Goal: Transaction & Acquisition: Purchase product/service

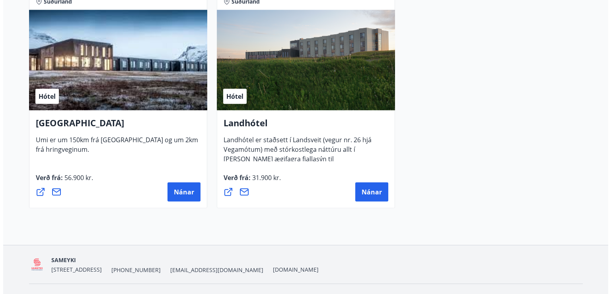
scroll to position [2188, 0]
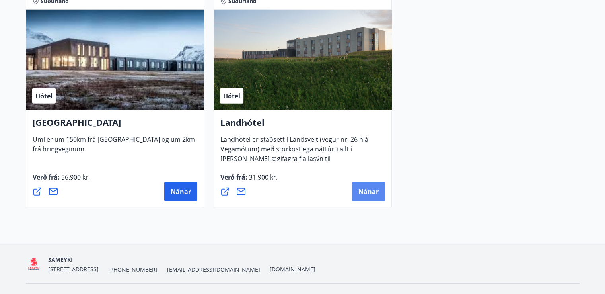
click at [370, 191] on span "Nánar" at bounding box center [368, 191] width 20 height 9
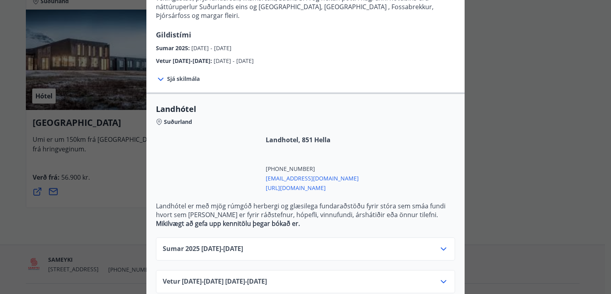
scroll to position [125, 0]
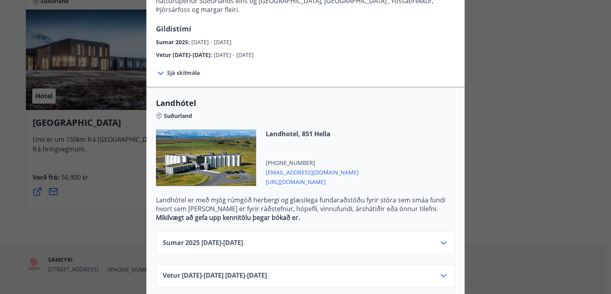
click at [441, 241] on icon at bounding box center [444, 242] width 6 height 3
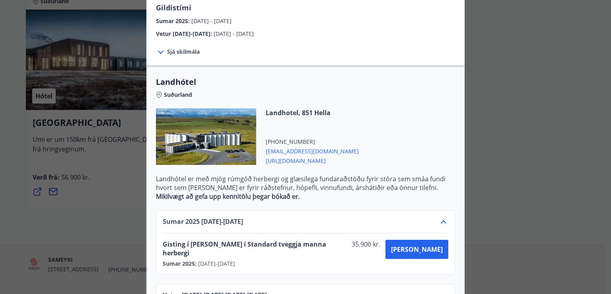
scroll to position [158, 0]
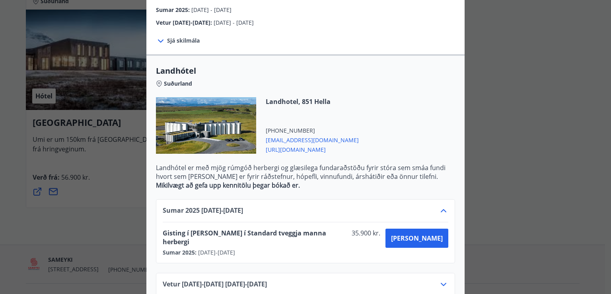
click at [443, 279] on icon at bounding box center [444, 284] width 10 height 10
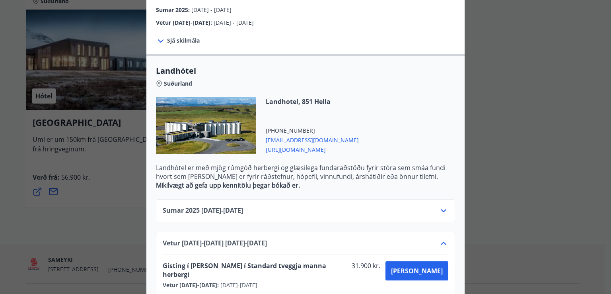
click at [227, 119] on div at bounding box center [206, 125] width 100 height 56
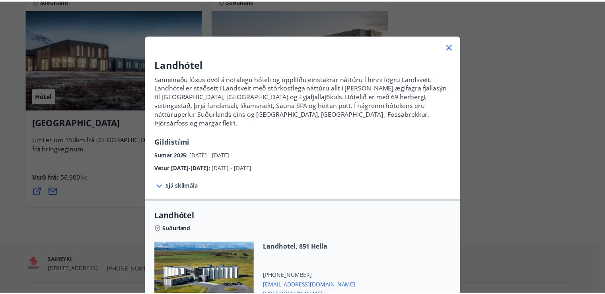
scroll to position [0, 0]
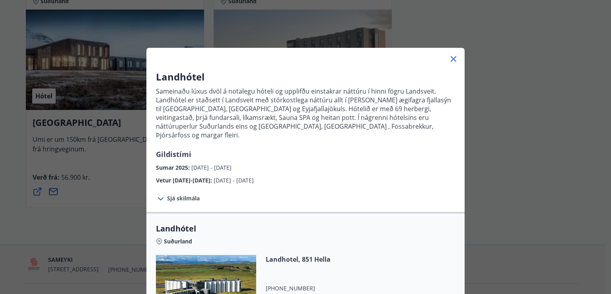
click at [449, 59] on icon at bounding box center [454, 59] width 10 height 10
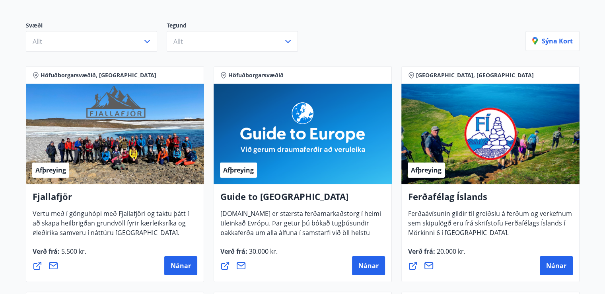
scroll to position [40, 0]
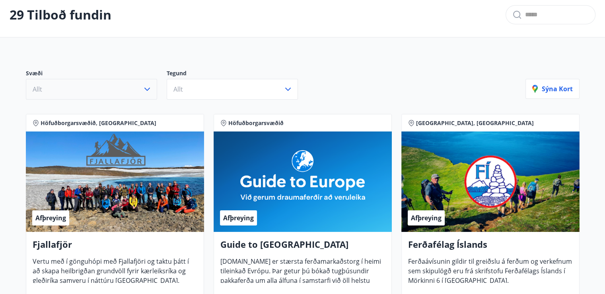
click at [146, 89] on icon "button" at bounding box center [147, 89] width 10 height 10
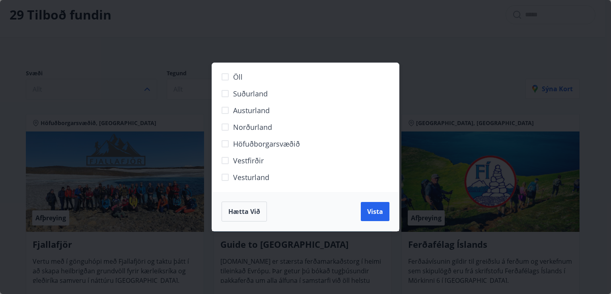
click at [470, 114] on div "Öll Suðurland Austurland Norðurland Höfuðborgarsvæðið Vestfirðir Vesturland Hæt…" at bounding box center [305, 147] width 611 height 294
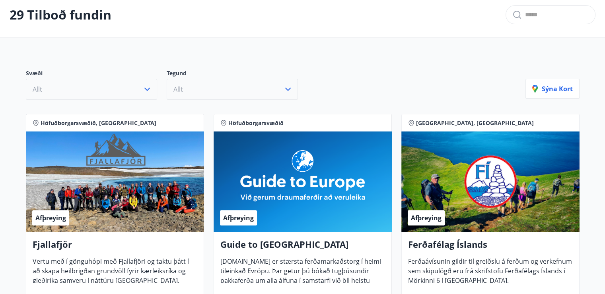
click at [290, 87] on icon "button" at bounding box center [288, 89] width 10 height 10
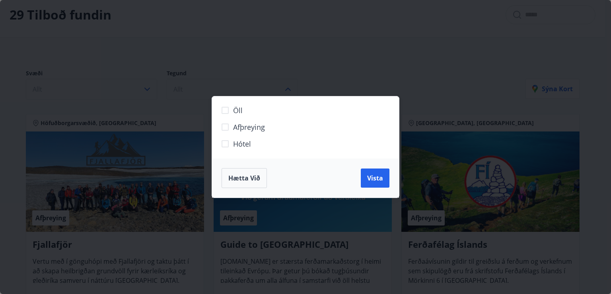
click at [345, 42] on div "Öll Afþreying Hótel Hætta við Vista" at bounding box center [305, 147] width 611 height 294
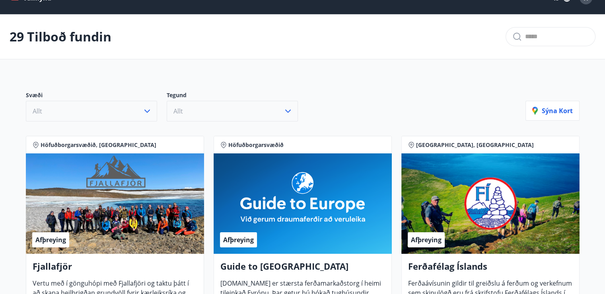
scroll to position [0, 0]
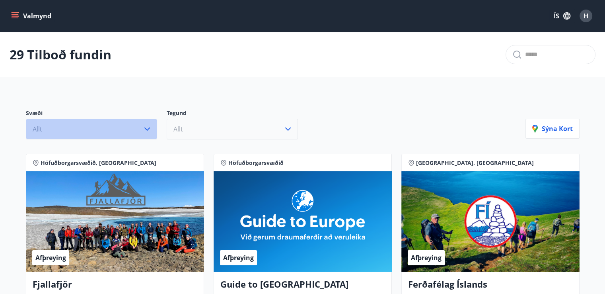
click at [147, 128] on icon "button" at bounding box center [147, 129] width 10 height 10
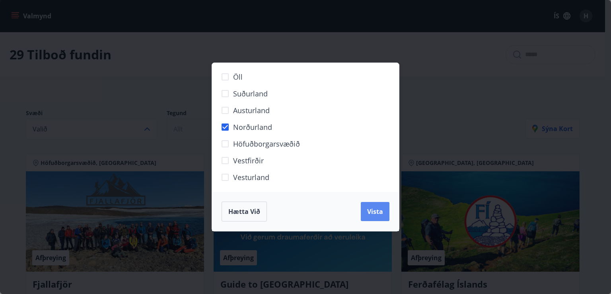
click at [380, 209] on span "Vista" at bounding box center [375, 211] width 16 height 9
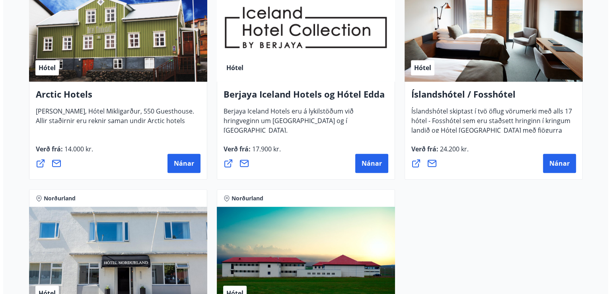
scroll to position [438, 0]
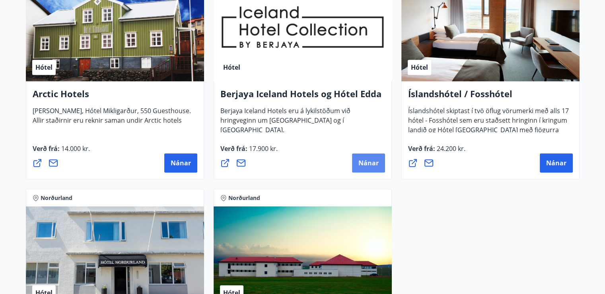
click at [370, 161] on span "Nánar" at bounding box center [368, 162] width 20 height 9
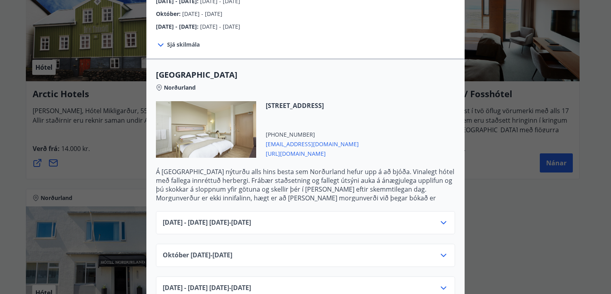
scroll to position [148, 0]
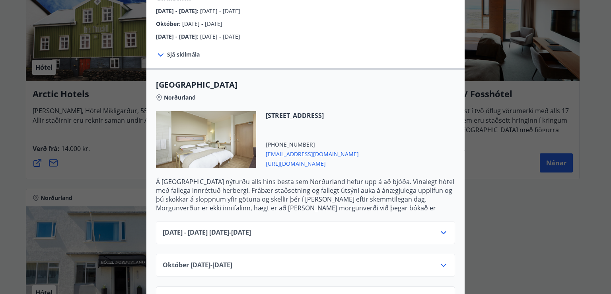
click at [439, 228] on icon at bounding box center [444, 233] width 10 height 10
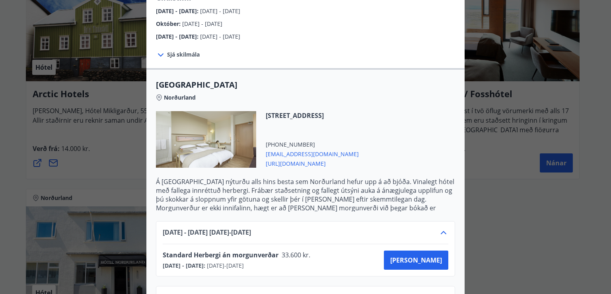
click at [439, 228] on icon at bounding box center [444, 233] width 10 height 10
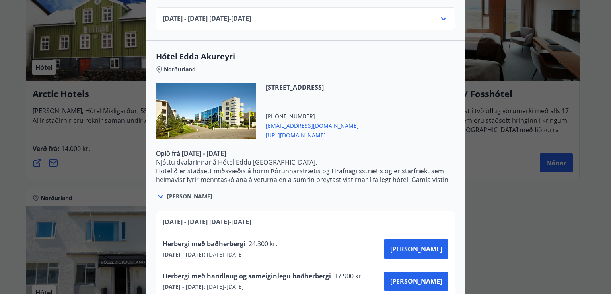
scroll to position [705, 0]
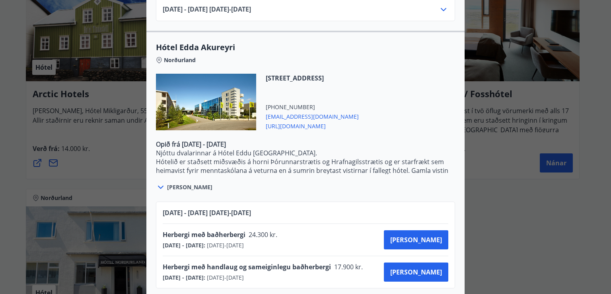
click at [326, 121] on span "[URL][DOMAIN_NAME]" at bounding box center [312, 126] width 93 height 10
click at [282, 111] on span "[EMAIL_ADDRESS][DOMAIN_NAME]" at bounding box center [312, 116] width 93 height 10
click at [312, 111] on span "[EMAIL_ADDRESS][DOMAIN_NAME]" at bounding box center [312, 116] width 93 height 10
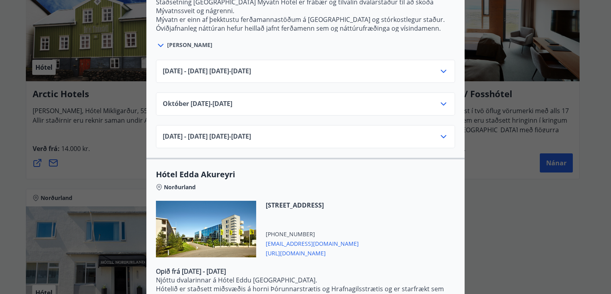
scroll to position [506, 0]
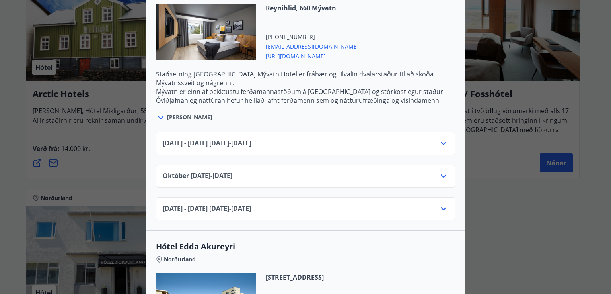
click at [439, 138] on icon at bounding box center [444, 143] width 10 height 10
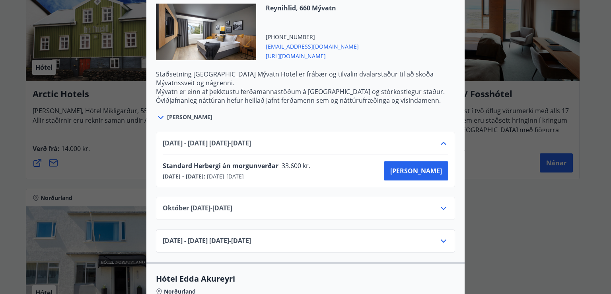
click at [439, 138] on icon at bounding box center [444, 143] width 10 height 10
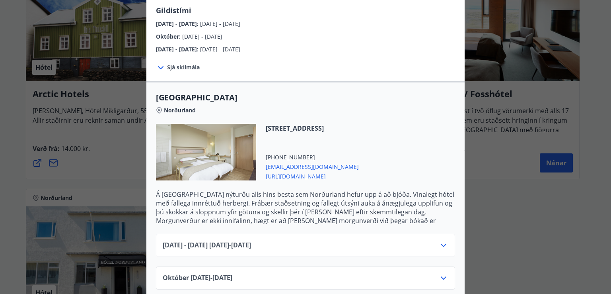
scroll to position [148, 0]
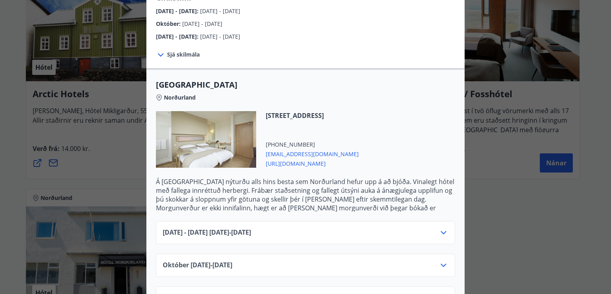
click at [442, 228] on icon at bounding box center [444, 233] width 10 height 10
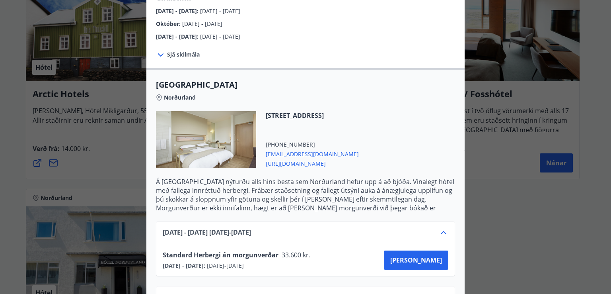
click at [442, 228] on icon at bounding box center [444, 233] width 10 height 10
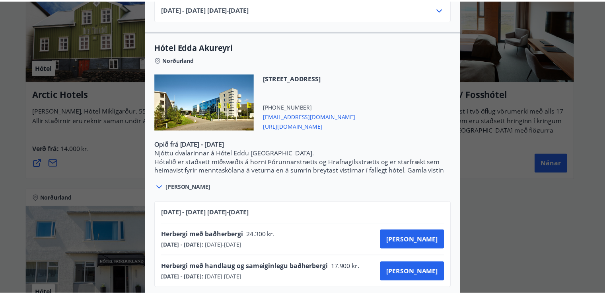
scroll to position [0, 0]
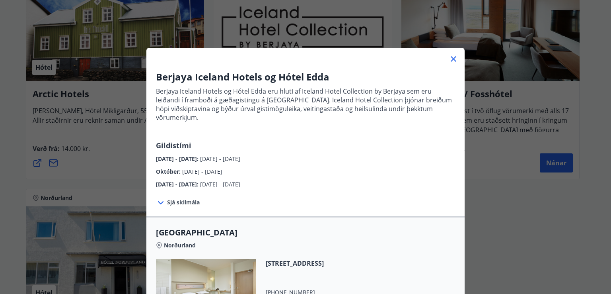
click at [502, 198] on div "Berjaya Iceland Hotels og Hótel Edda Berjaya Iceland Hotels og Hótel Edda eru h…" at bounding box center [305, 147] width 611 height 294
click at [451, 58] on icon at bounding box center [454, 59] width 6 height 6
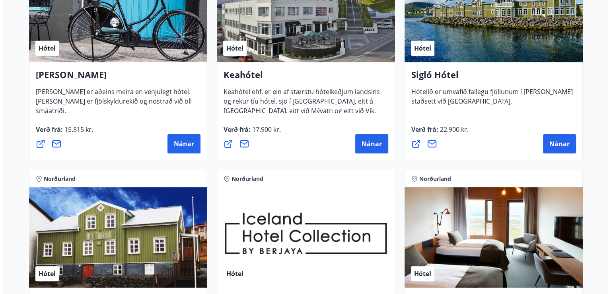
scroll to position [159, 0]
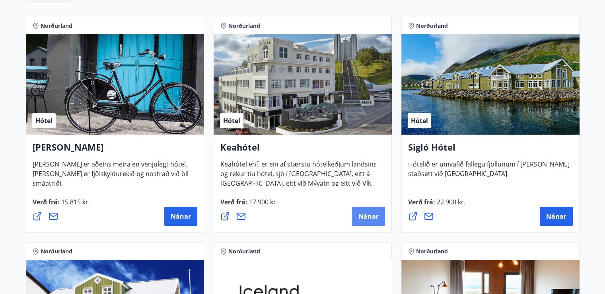
click at [363, 213] on span "Nánar" at bounding box center [368, 216] width 20 height 9
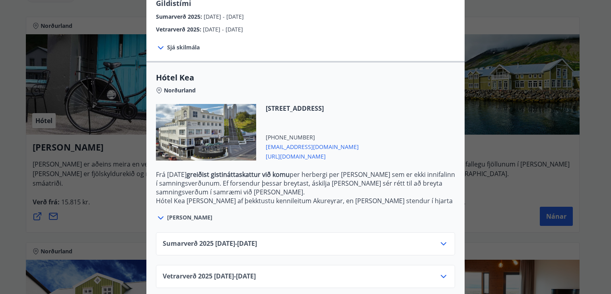
scroll to position [151, 0]
click at [442, 241] on icon at bounding box center [444, 242] width 6 height 3
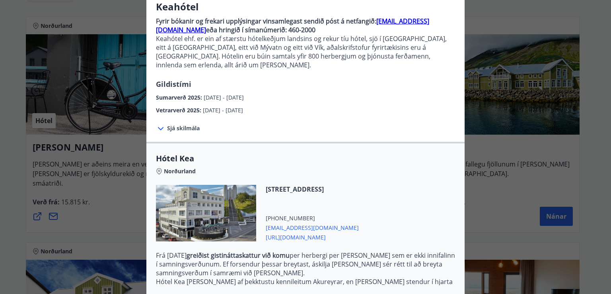
scroll to position [16, 0]
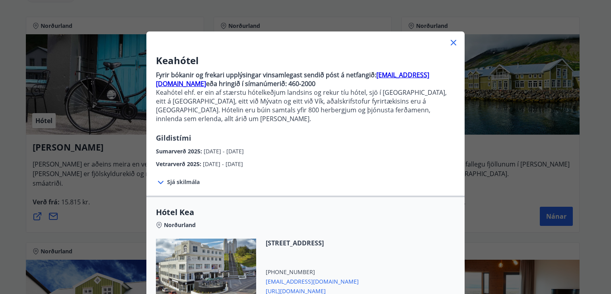
click at [180, 178] on span "Sjá skilmála" at bounding box center [183, 182] width 33 height 8
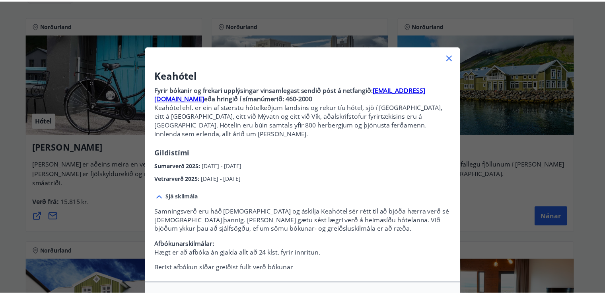
scroll to position [0, 0]
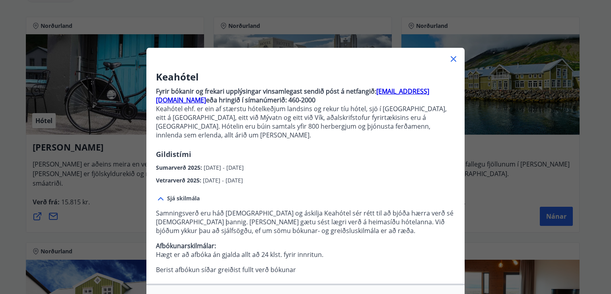
click at [449, 59] on icon at bounding box center [454, 59] width 10 height 10
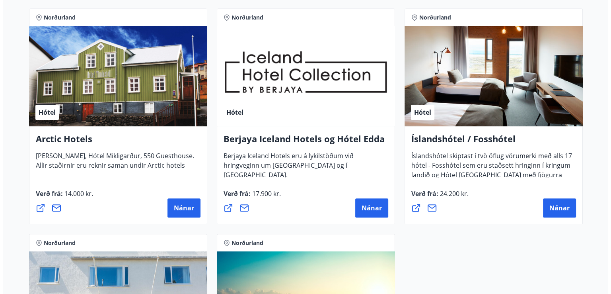
scroll to position [398, 0]
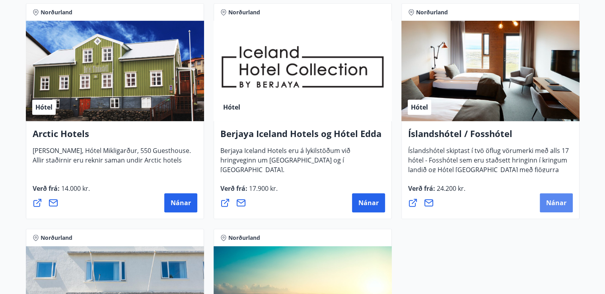
click at [558, 203] on span "Nánar" at bounding box center [556, 202] width 20 height 9
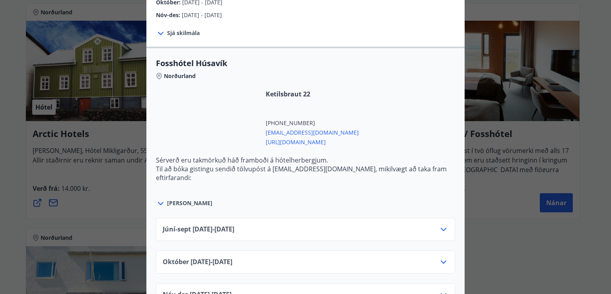
scroll to position [239, 0]
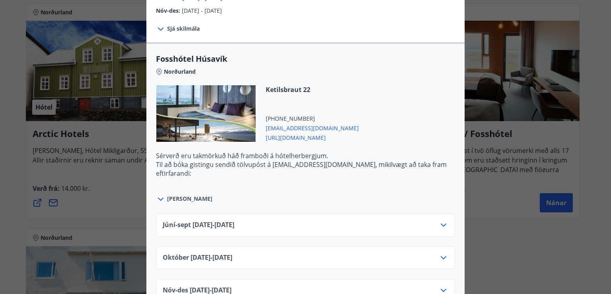
click at [157, 198] on icon at bounding box center [161, 199] width 10 height 10
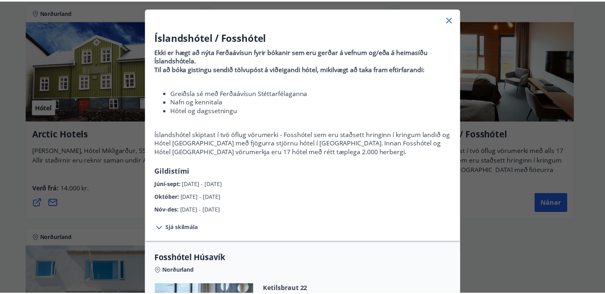
scroll to position [0, 0]
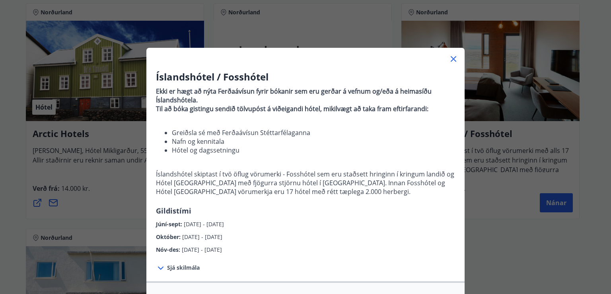
click at [452, 58] on icon at bounding box center [454, 59] width 6 height 6
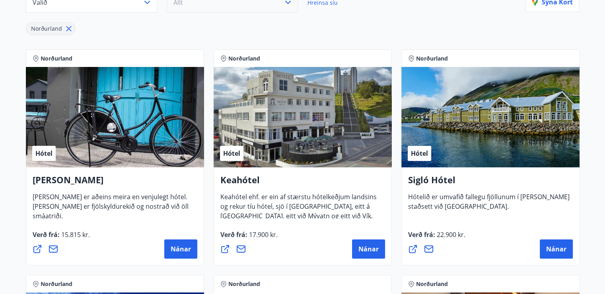
scroll to position [174, 0]
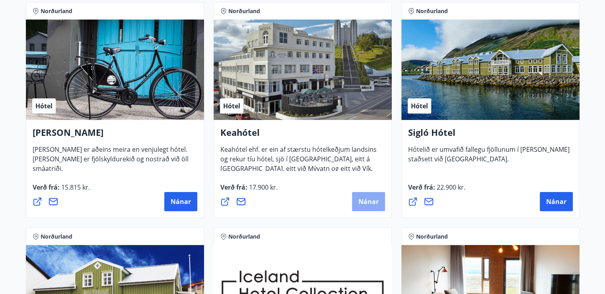
click at [366, 197] on span "Nánar" at bounding box center [368, 201] width 20 height 9
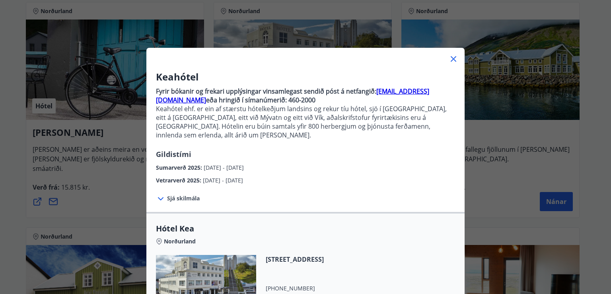
click at [400, 90] on strong "bokanir@keahotels.is" at bounding box center [292, 96] width 273 height 18
click at [396, 93] on strong "bokanir@keahotels.is" at bounding box center [292, 96] width 273 height 18
click at [180, 194] on span "Sjá skilmála" at bounding box center [183, 198] width 33 height 8
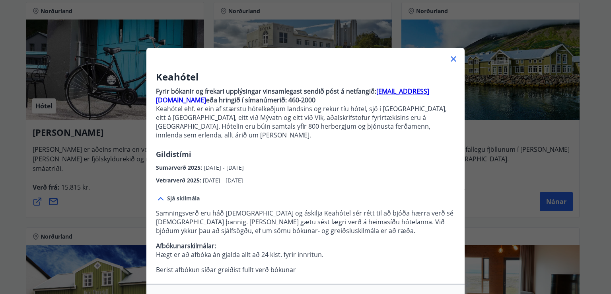
click at [385, 91] on strong "bokanir@keahotels.is" at bounding box center [292, 96] width 273 height 18
click at [396, 89] on strong "bokanir@keahotels.is" at bounding box center [292, 96] width 273 height 18
click at [449, 58] on icon at bounding box center [454, 59] width 10 height 10
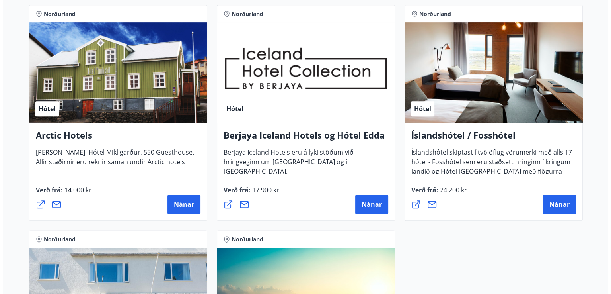
scroll to position [452, 0]
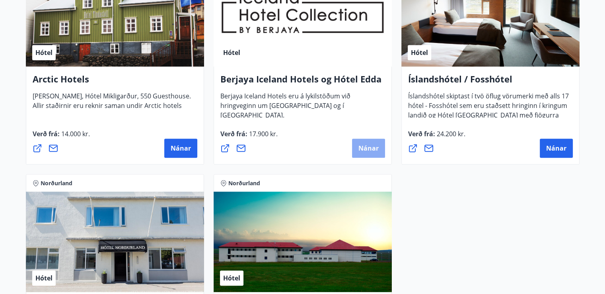
click at [372, 144] on span "Nánar" at bounding box center [368, 148] width 20 height 9
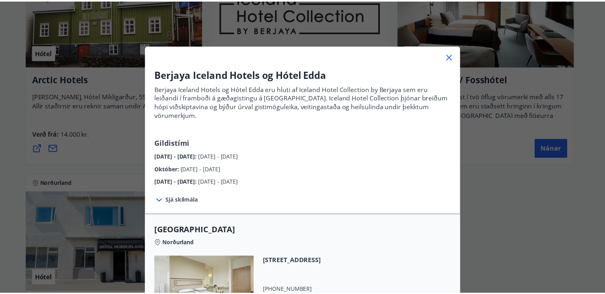
scroll to position [0, 0]
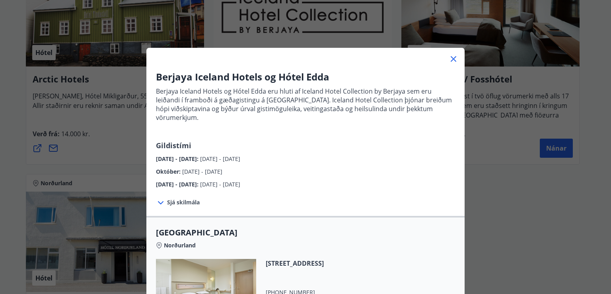
click at [506, 165] on div "Berjaya Iceland Hotels og Hótel Edda Berjaya Iceland Hotels og Hótel Edda eru h…" at bounding box center [305, 147] width 611 height 294
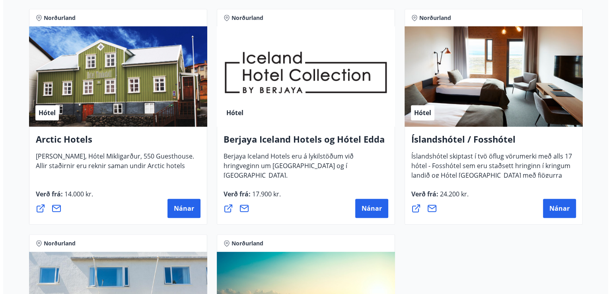
scroll to position [492, 0]
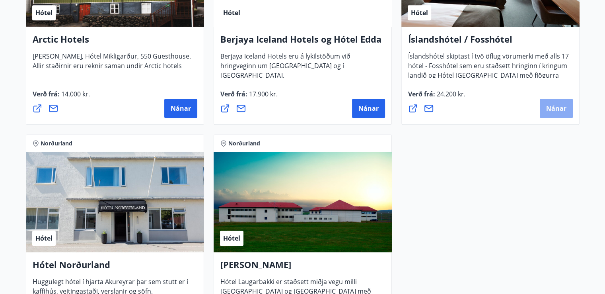
click at [557, 109] on span "Nánar" at bounding box center [556, 108] width 20 height 9
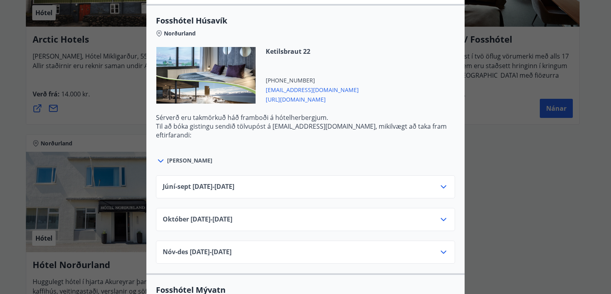
scroll to position [278, 0]
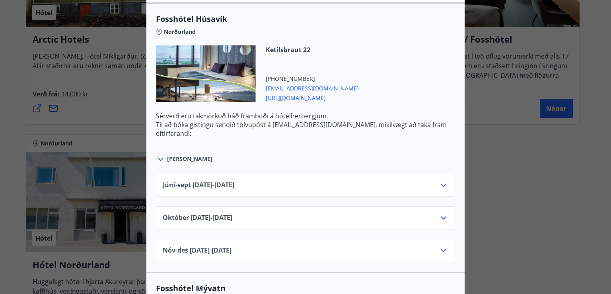
click at [441, 183] on icon at bounding box center [444, 185] width 10 height 10
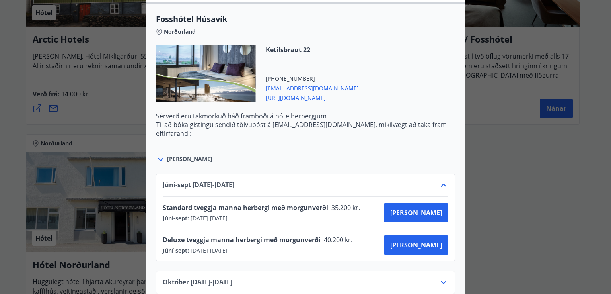
click at [441, 183] on icon at bounding box center [444, 184] width 6 height 3
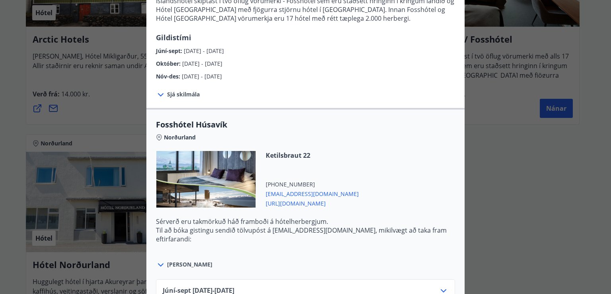
scroll to position [119, 0]
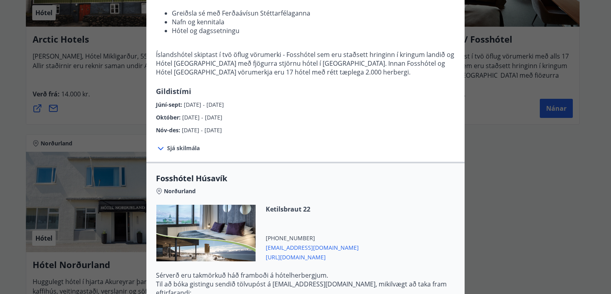
click at [179, 149] on span "Sjá skilmála" at bounding box center [183, 148] width 33 height 8
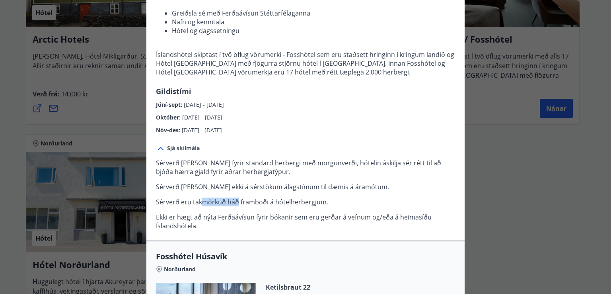
drag, startPoint x: 202, startPoint y: 204, endPoint x: 236, endPoint y: 204, distance: 33.4
click at [236, 204] on p "Sérverð eru takmörkuð háð framboði á hótelherbergjum." at bounding box center [305, 201] width 299 height 9
click at [369, 193] on p "Sérverð gilda fyrir standard herbergi með morgunverði, hótelin áskilja sér rétt…" at bounding box center [305, 194] width 299 height 72
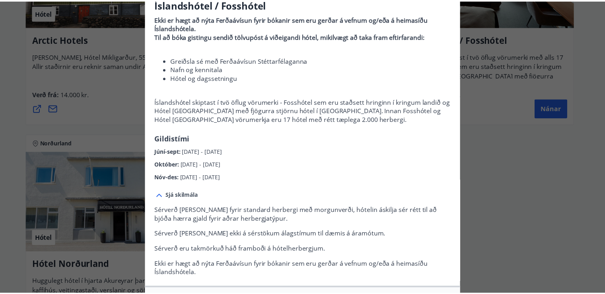
scroll to position [0, 0]
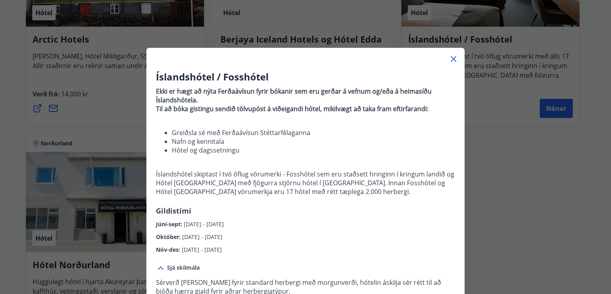
drag, startPoint x: 450, startPoint y: 57, endPoint x: 438, endPoint y: 56, distance: 12.4
click at [450, 57] on icon at bounding box center [454, 59] width 10 height 10
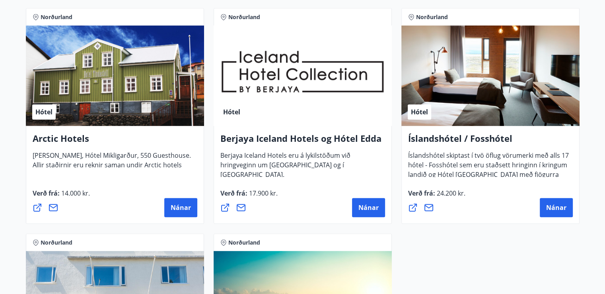
scroll to position [398, 0]
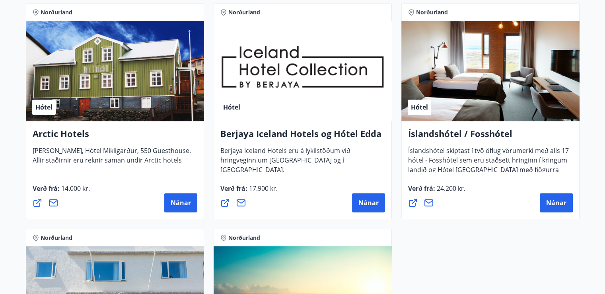
click at [224, 199] on icon at bounding box center [225, 203] width 10 height 10
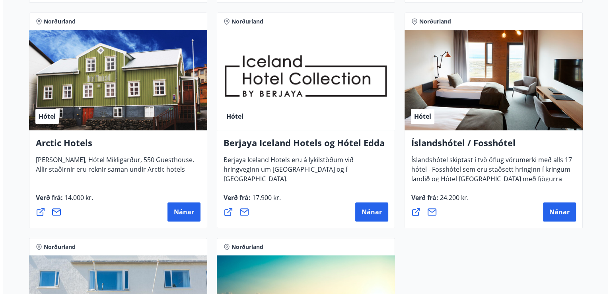
scroll to position [438, 0]
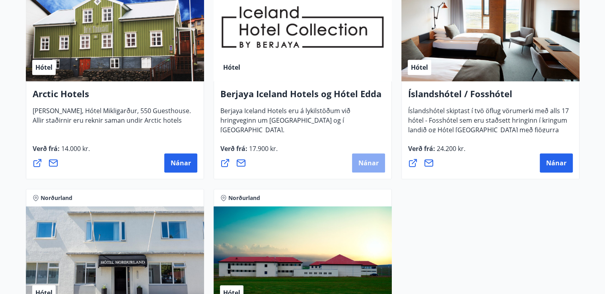
click at [372, 162] on span "Nánar" at bounding box center [368, 162] width 20 height 9
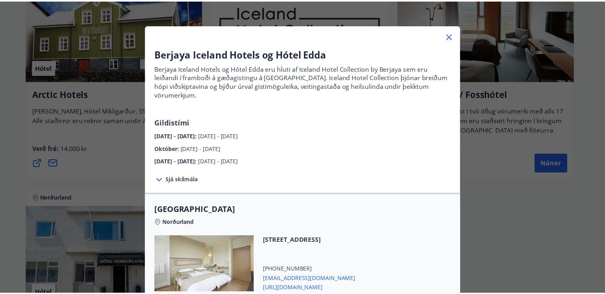
scroll to position [0, 0]
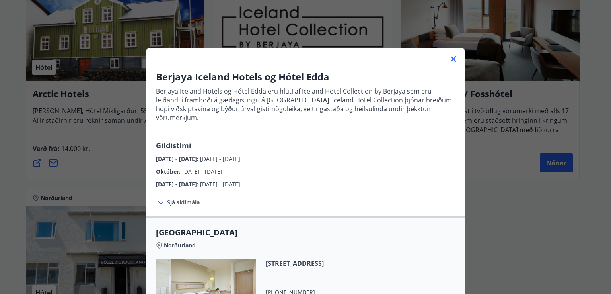
click at [116, 140] on div "Berjaya Iceland Hotels og Hótel Edda Berjaya Iceland Hotels og Hótel Edda eru h…" at bounding box center [305, 147] width 611 height 294
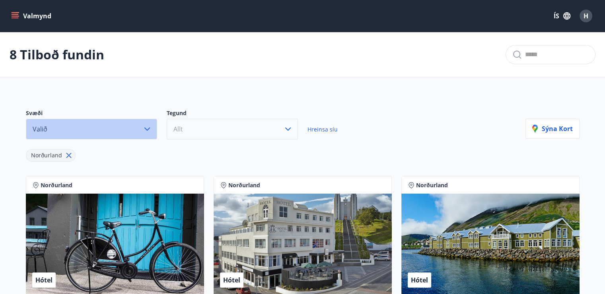
click at [150, 128] on icon "button" at bounding box center [147, 129] width 10 height 10
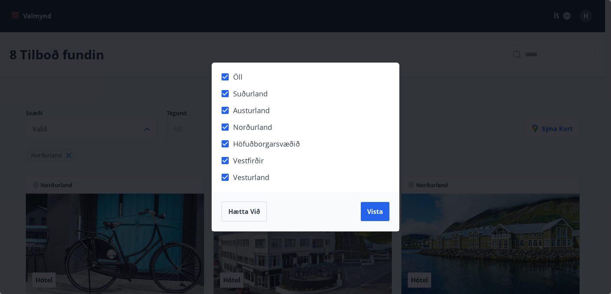
click at [383, 209] on button "Vista" at bounding box center [375, 211] width 29 height 19
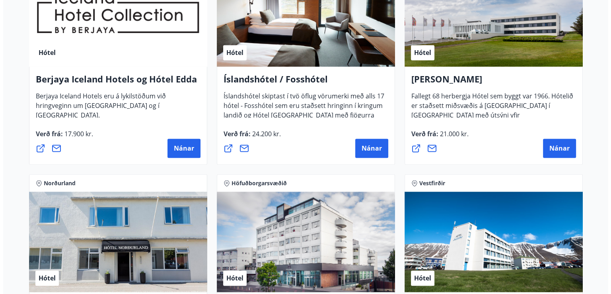
scroll to position [1114, 0]
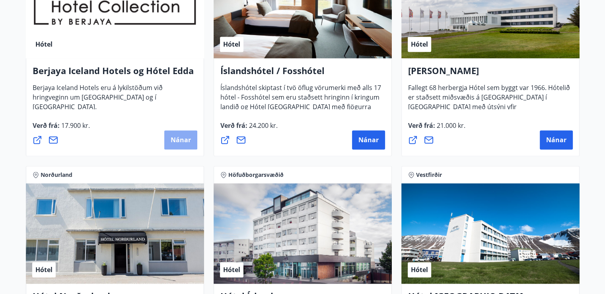
click at [178, 144] on button "Nánar" at bounding box center [180, 139] width 33 height 19
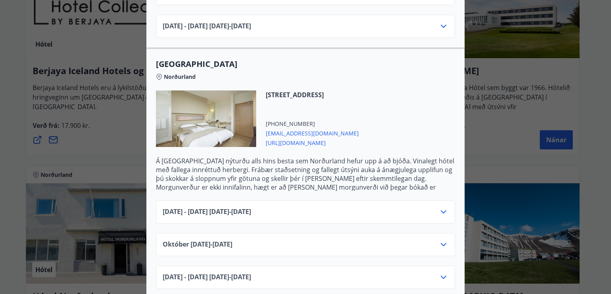
scroll to position [438, 0]
click at [441, 206] on icon at bounding box center [444, 211] width 10 height 10
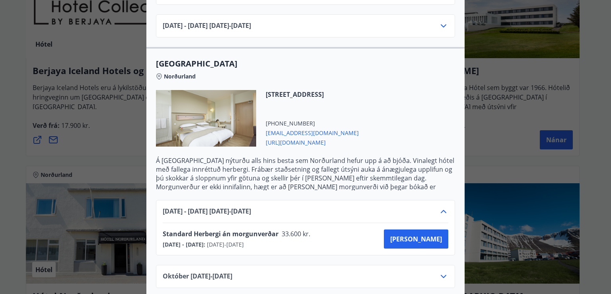
click at [441, 206] on icon at bounding box center [444, 211] width 10 height 10
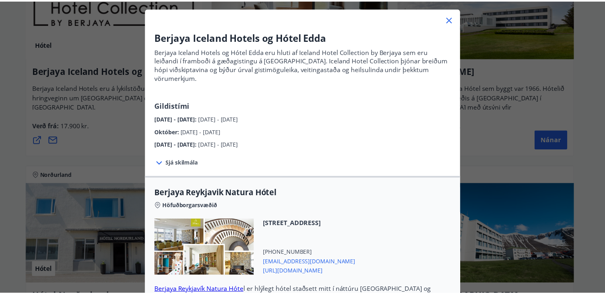
scroll to position [0, 0]
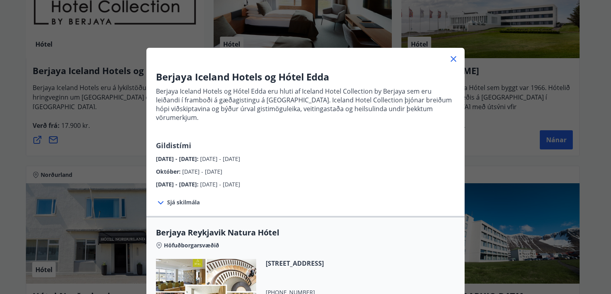
click at [450, 58] on icon at bounding box center [454, 59] width 10 height 10
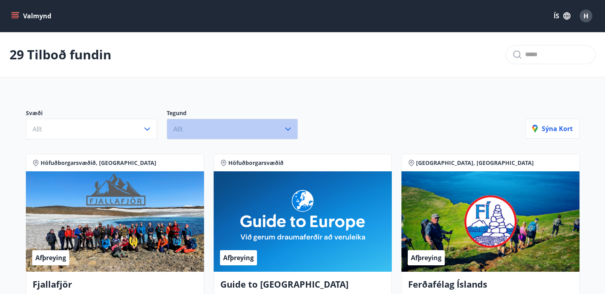
click at [291, 129] on icon "button" at bounding box center [288, 129] width 10 height 10
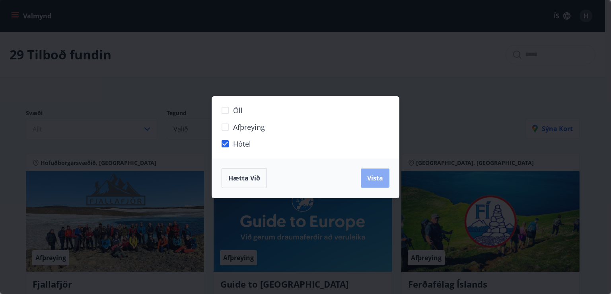
click at [371, 174] on span "Vista" at bounding box center [375, 177] width 16 height 9
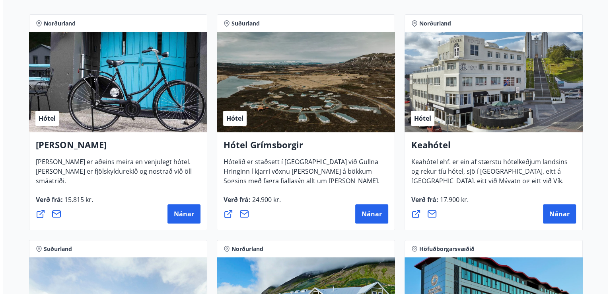
scroll to position [239, 0]
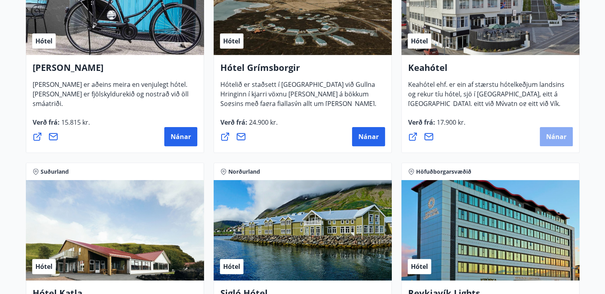
click at [561, 134] on span "Nánar" at bounding box center [556, 136] width 20 height 9
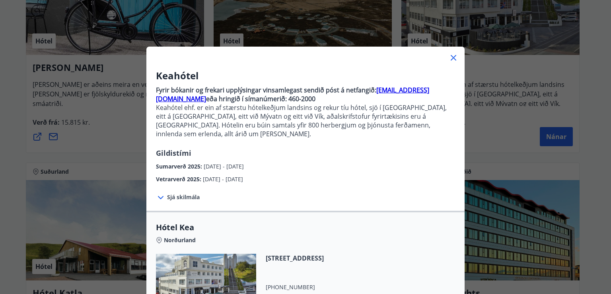
scroll to position [0, 0]
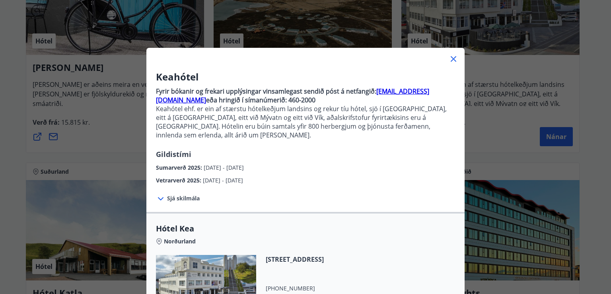
click at [178, 194] on span "Sjá skilmála" at bounding box center [183, 198] width 33 height 8
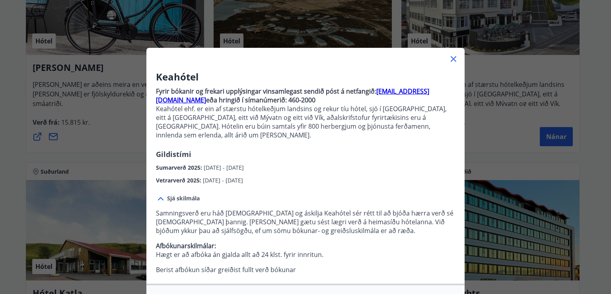
click at [454, 58] on icon at bounding box center [454, 59] width 10 height 10
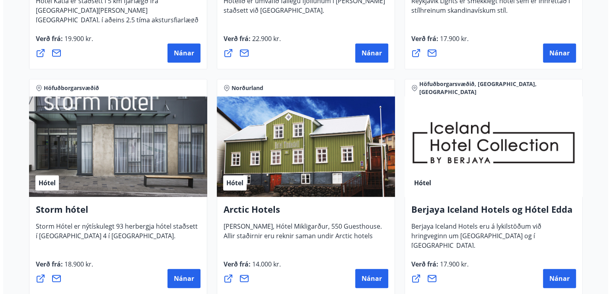
scroll to position [597, 0]
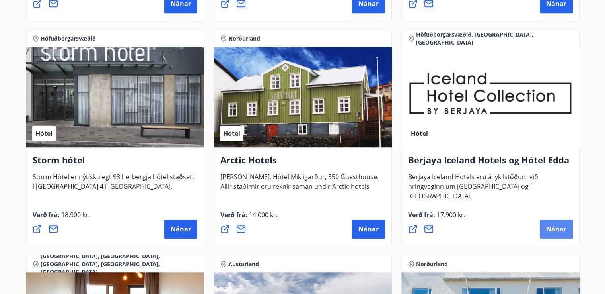
click at [551, 228] on span "Nánar" at bounding box center [556, 228] width 20 height 9
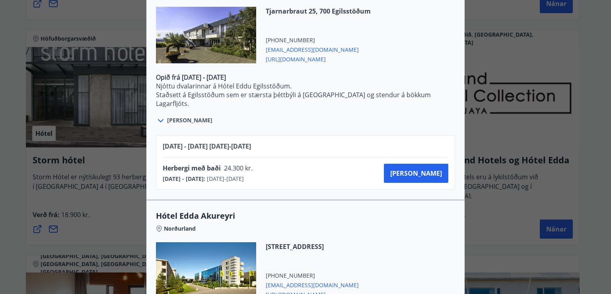
scroll to position [1631, 0]
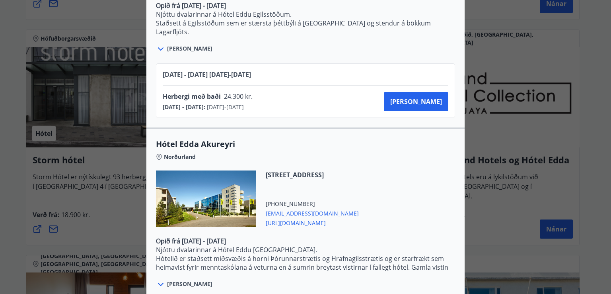
click at [290, 208] on span "[EMAIL_ADDRESS][DOMAIN_NAME]" at bounding box center [312, 213] width 93 height 10
drag, startPoint x: 331, startPoint y: 202, endPoint x: 256, endPoint y: 203, distance: 75.2
click at [256, 203] on div "Eyrarlandsvegi 28, 600 Akureyri +354 4444900 reservations@icehotels.is https://…" at bounding box center [307, 198] width 103 height 56
copy span "[EMAIL_ADDRESS][DOMAIN_NAME]"
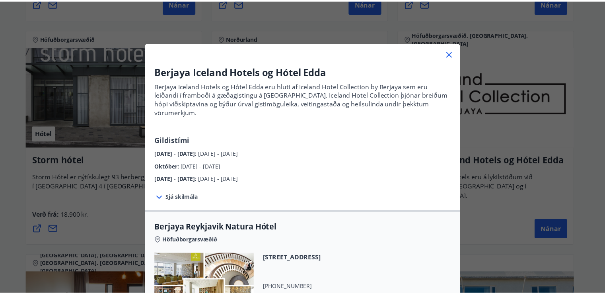
scroll to position [0, 0]
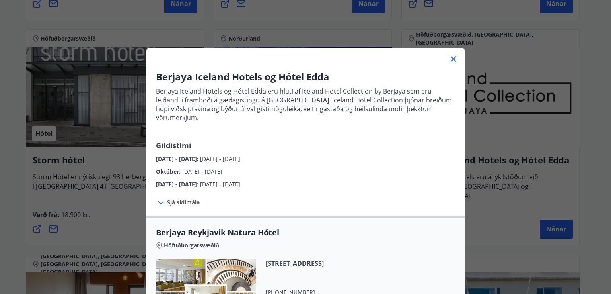
click at [454, 60] on icon at bounding box center [454, 59] width 10 height 10
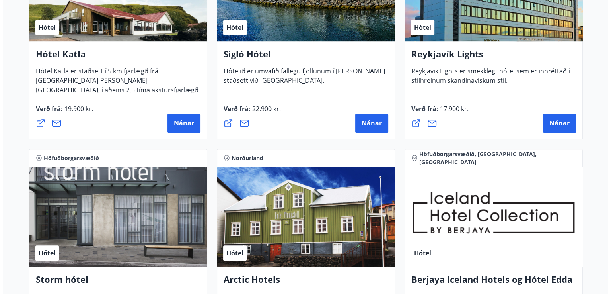
scroll to position [637, 0]
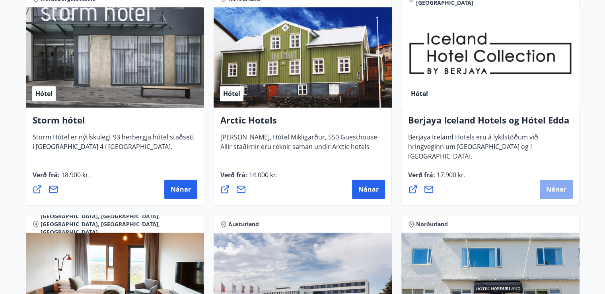
click at [559, 188] on span "Nánar" at bounding box center [556, 189] width 20 height 9
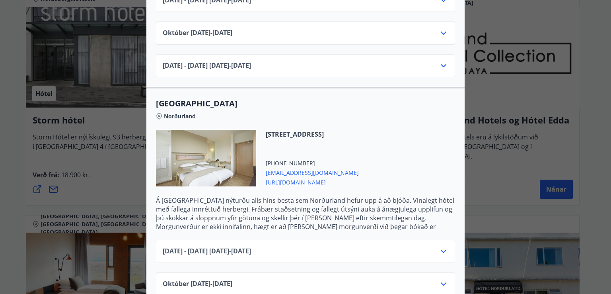
scroll to position [438, 0]
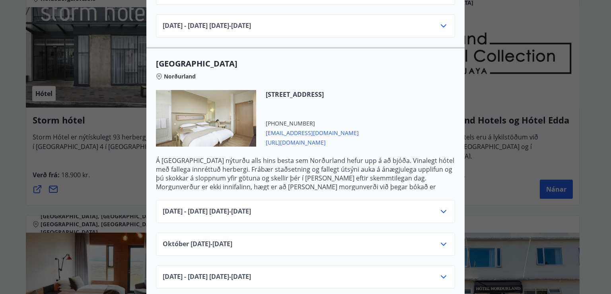
click at [439, 206] on icon at bounding box center [444, 211] width 10 height 10
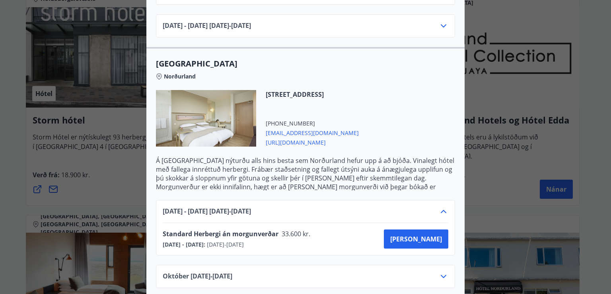
click at [439, 206] on icon at bounding box center [444, 211] width 10 height 10
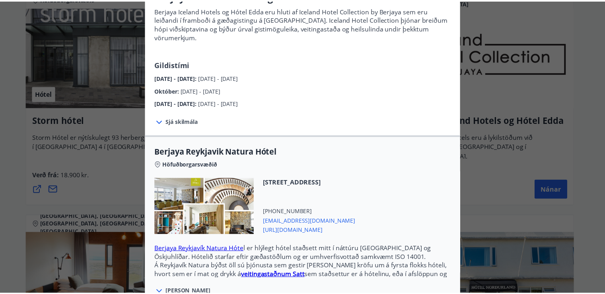
scroll to position [0, 0]
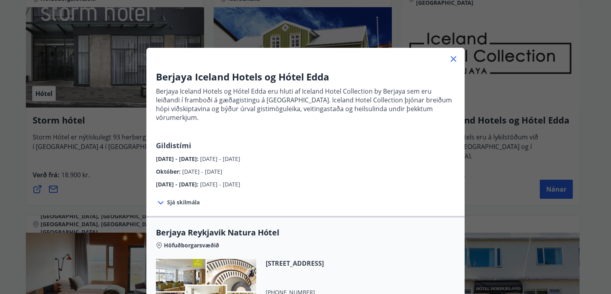
click at [451, 58] on icon at bounding box center [454, 59] width 6 height 6
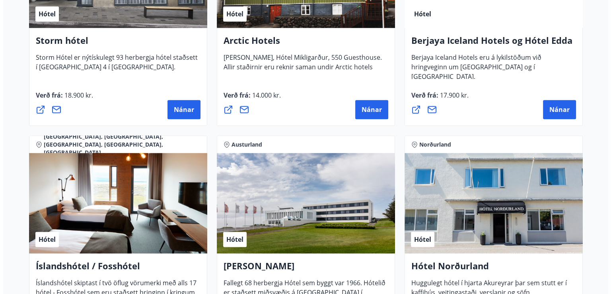
scroll to position [835, 0]
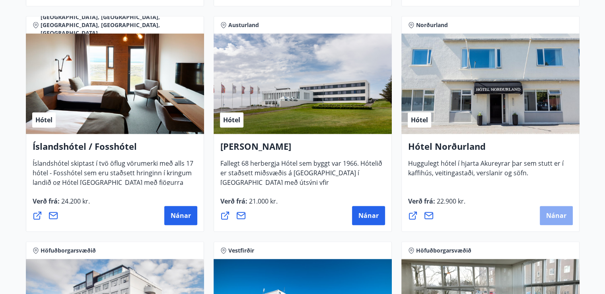
click at [554, 211] on span "Nánar" at bounding box center [556, 215] width 20 height 9
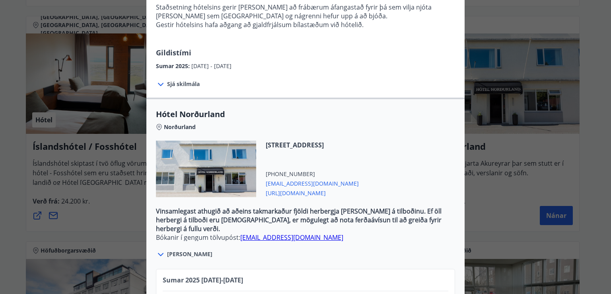
scroll to position [159, 0]
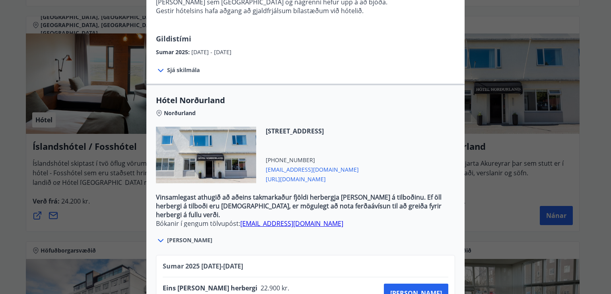
click at [216, 147] on div at bounding box center [206, 155] width 100 height 56
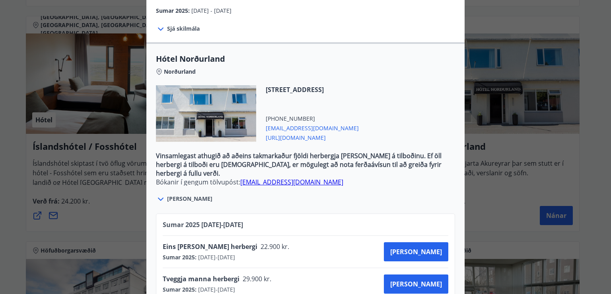
scroll to position [245, 0]
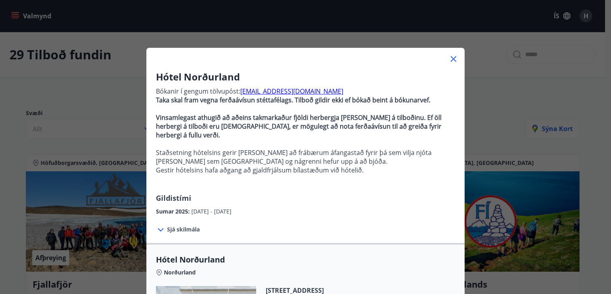
click at [450, 55] on icon at bounding box center [454, 59] width 10 height 10
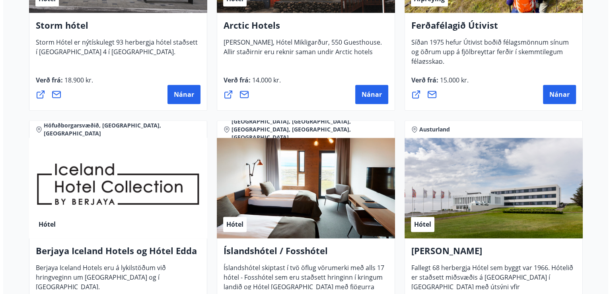
scroll to position [1014, 0]
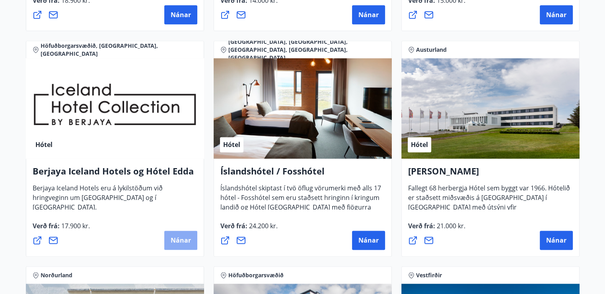
click at [177, 240] on span "Nánar" at bounding box center [181, 240] width 20 height 9
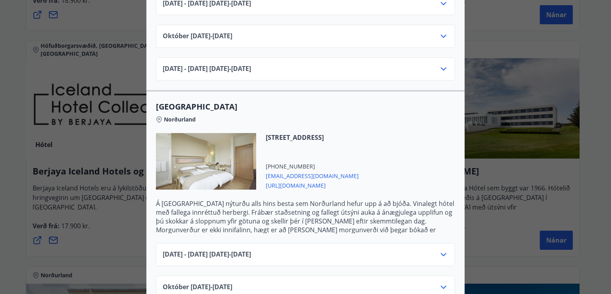
scroll to position [398, 0]
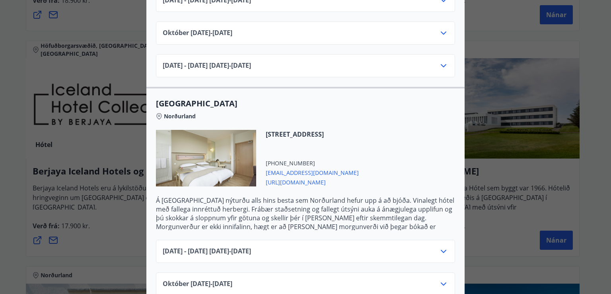
click at [441, 246] on icon at bounding box center [444, 251] width 10 height 10
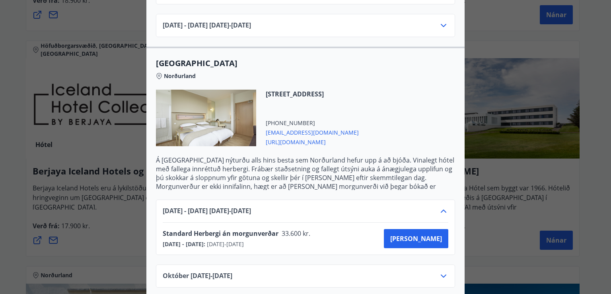
scroll to position [438, 0]
click at [428, 234] on span "[PERSON_NAME]" at bounding box center [416, 238] width 52 height 9
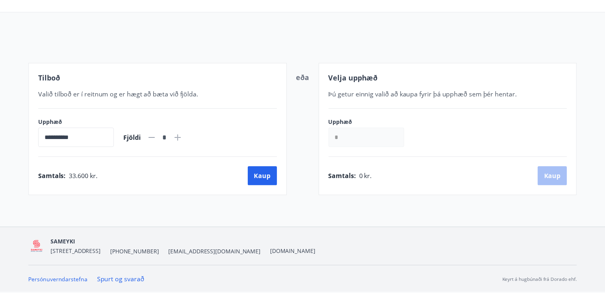
scroll to position [64, 0]
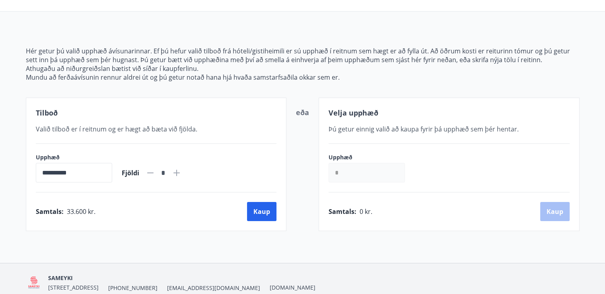
click at [347, 174] on input "*" at bounding box center [367, 172] width 76 height 19
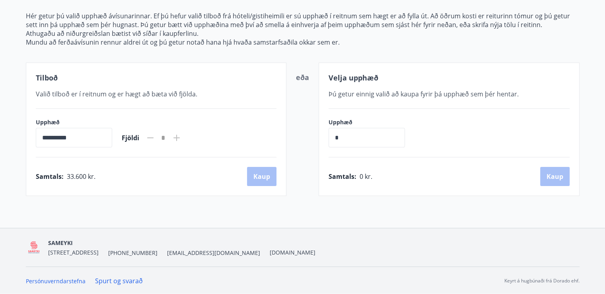
click at [181, 137] on icon at bounding box center [177, 138] width 10 height 10
click at [180, 137] on icon at bounding box center [176, 137] width 6 height 6
click at [155, 134] on icon at bounding box center [151, 138] width 10 height 10
type input "*"
click at [115, 280] on link "Spurt og svarað" at bounding box center [119, 280] width 48 height 9
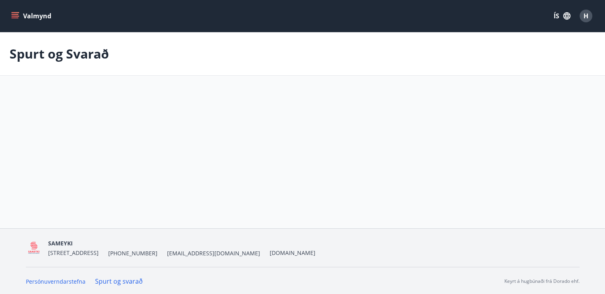
scroll to position [1, 0]
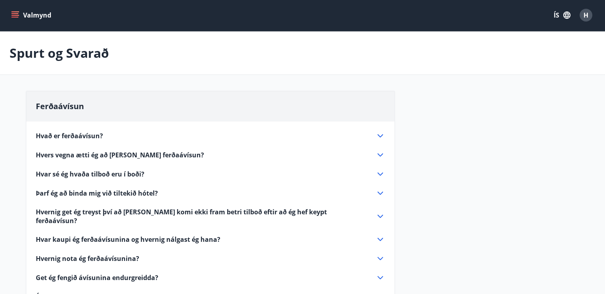
click at [376, 135] on icon at bounding box center [381, 136] width 10 height 10
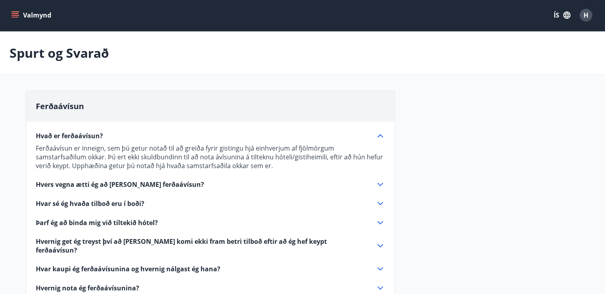
click at [378, 181] on icon at bounding box center [381, 184] width 10 height 10
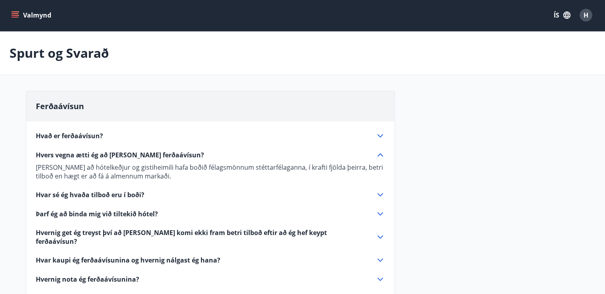
click at [379, 193] on icon at bounding box center [381, 195] width 10 height 10
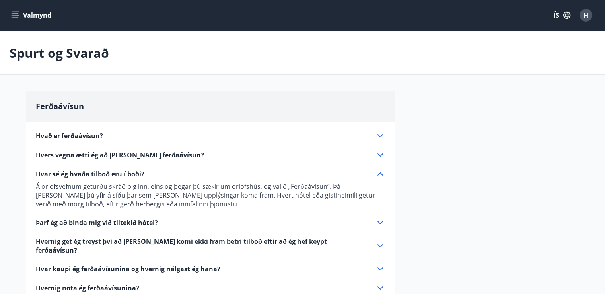
click at [378, 221] on icon at bounding box center [381, 222] width 6 height 3
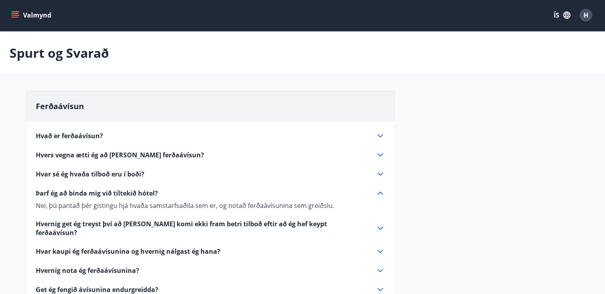
click at [378, 226] on icon at bounding box center [381, 228] width 10 height 10
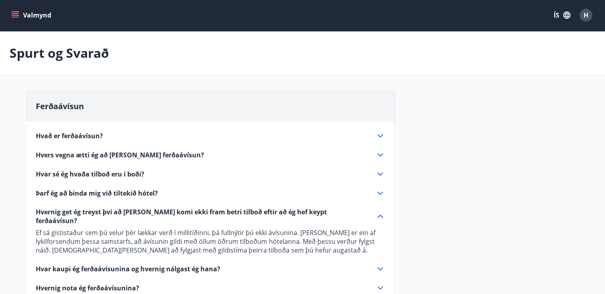
click at [380, 264] on icon at bounding box center [381, 269] width 10 height 10
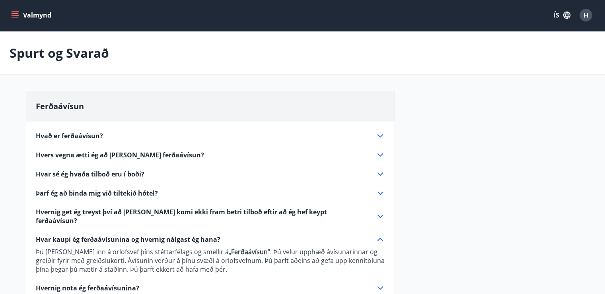
click at [380, 283] on icon at bounding box center [381, 288] width 10 height 10
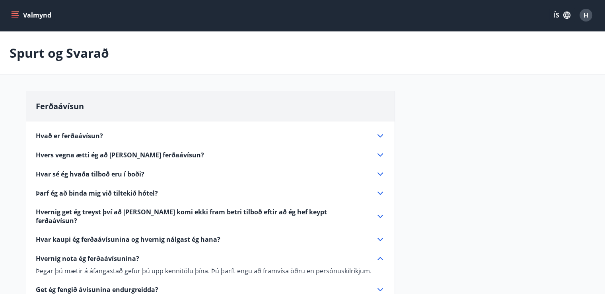
click at [379, 284] on icon at bounding box center [381, 289] width 10 height 10
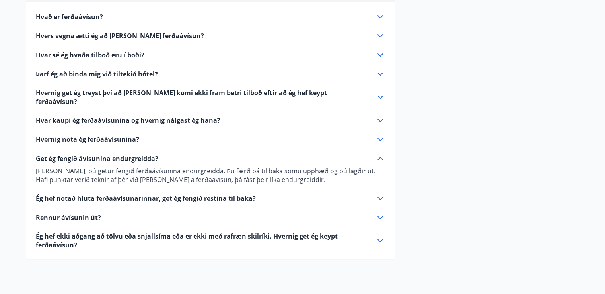
scroll to position [120, 0]
click at [381, 235] on icon at bounding box center [381, 240] width 10 height 10
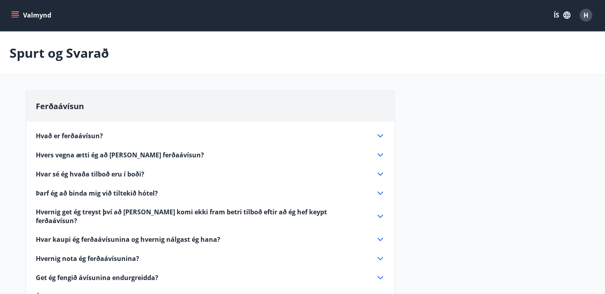
scroll to position [0, 0]
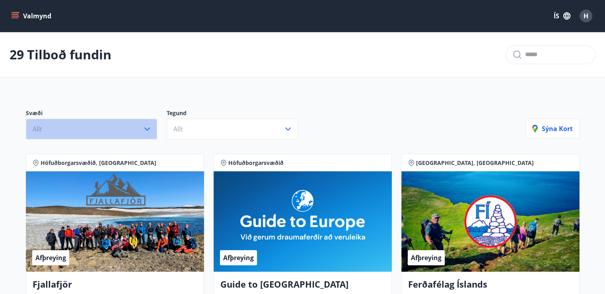
click at [144, 129] on icon "button" at bounding box center [147, 129] width 10 height 10
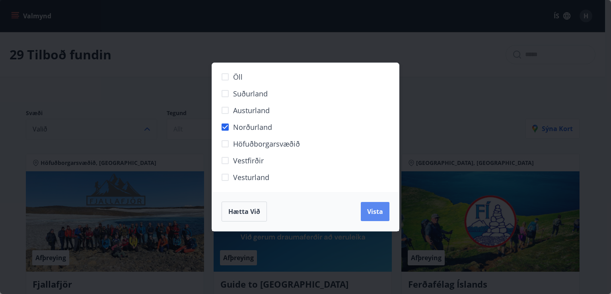
click at [381, 210] on span "Vista" at bounding box center [375, 211] width 16 height 9
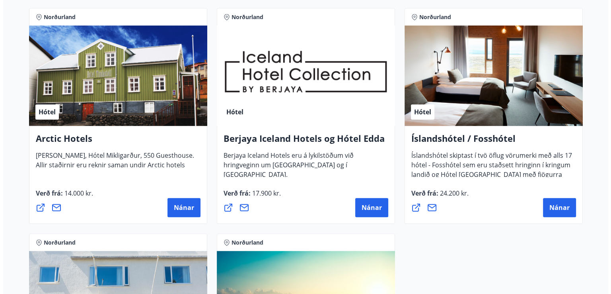
scroll to position [398, 0]
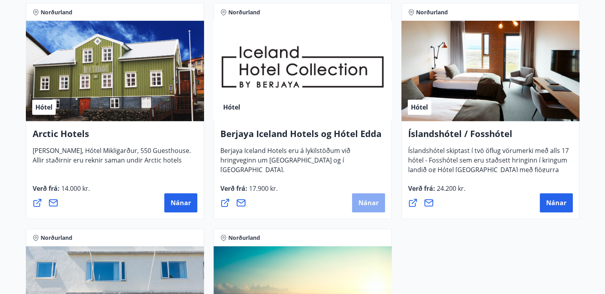
click at [371, 203] on span "Nánar" at bounding box center [368, 202] width 20 height 9
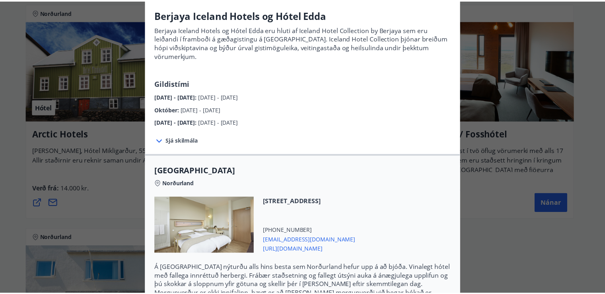
scroll to position [0, 0]
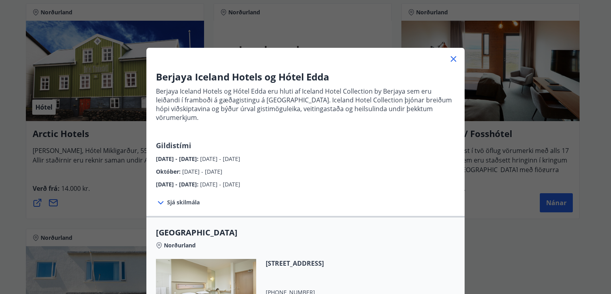
click at [450, 58] on icon at bounding box center [454, 59] width 10 height 10
